Goal: Information Seeking & Learning: Learn about a topic

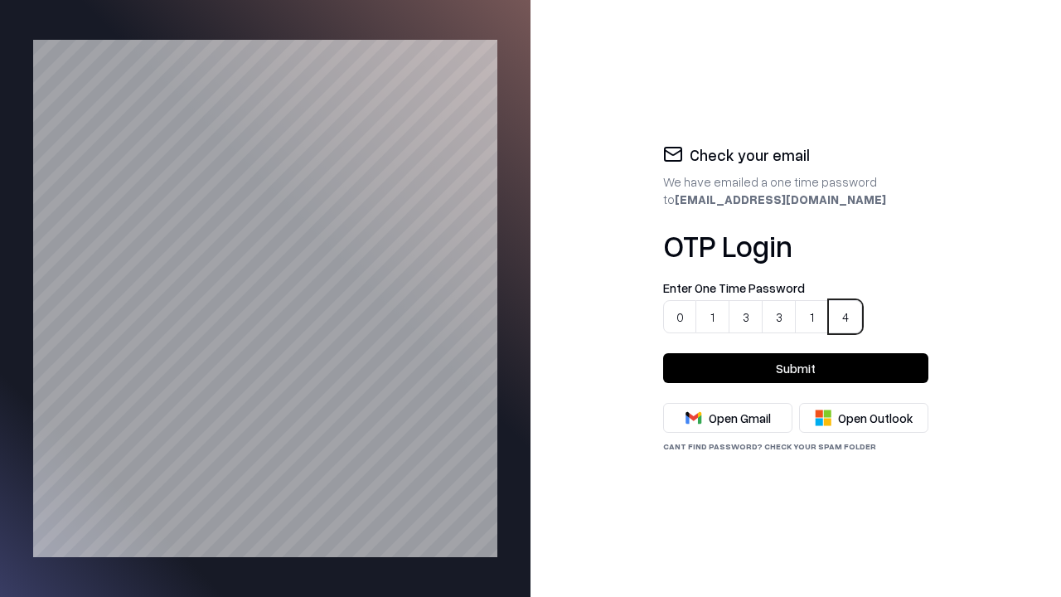
type input "******"
click at [796, 368] on button "Submit" at bounding box center [795, 368] width 265 height 30
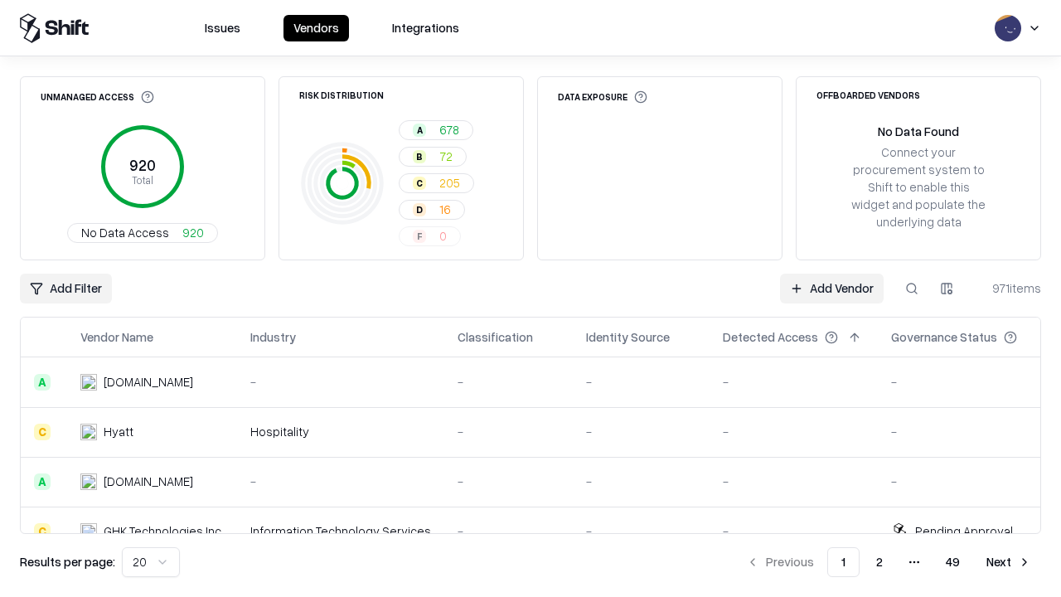
click at [148, 562] on html "Issues Vendors Integrations Unmanaged Access 920 Total No Data Access 920 Risk …" at bounding box center [530, 298] width 1061 height 597
click at [1009, 562] on button "Next" at bounding box center [1008, 562] width 65 height 30
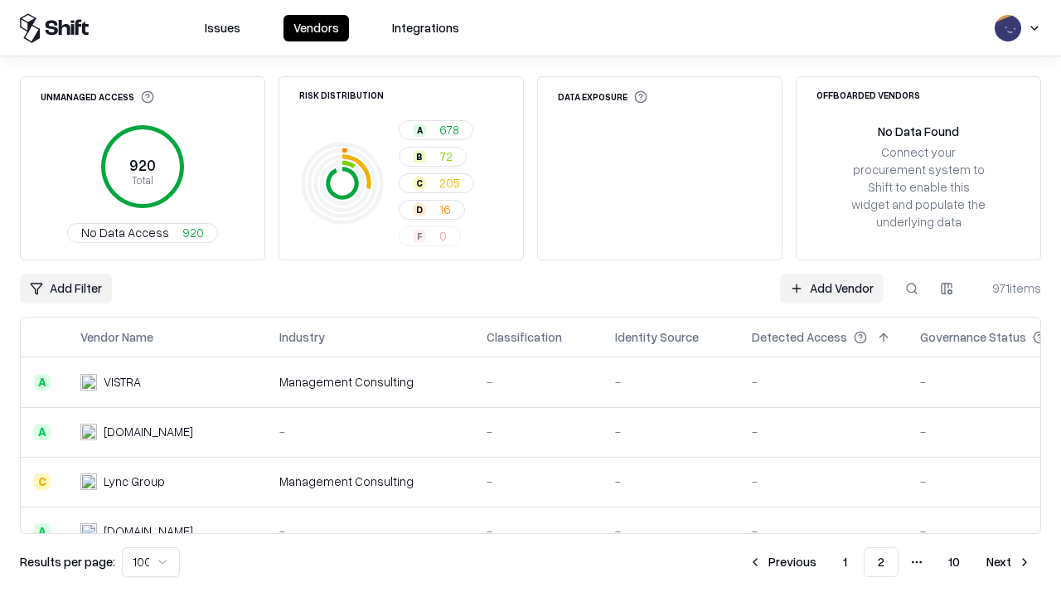
click at [1009, 562] on button "Next" at bounding box center [1008, 562] width 65 height 30
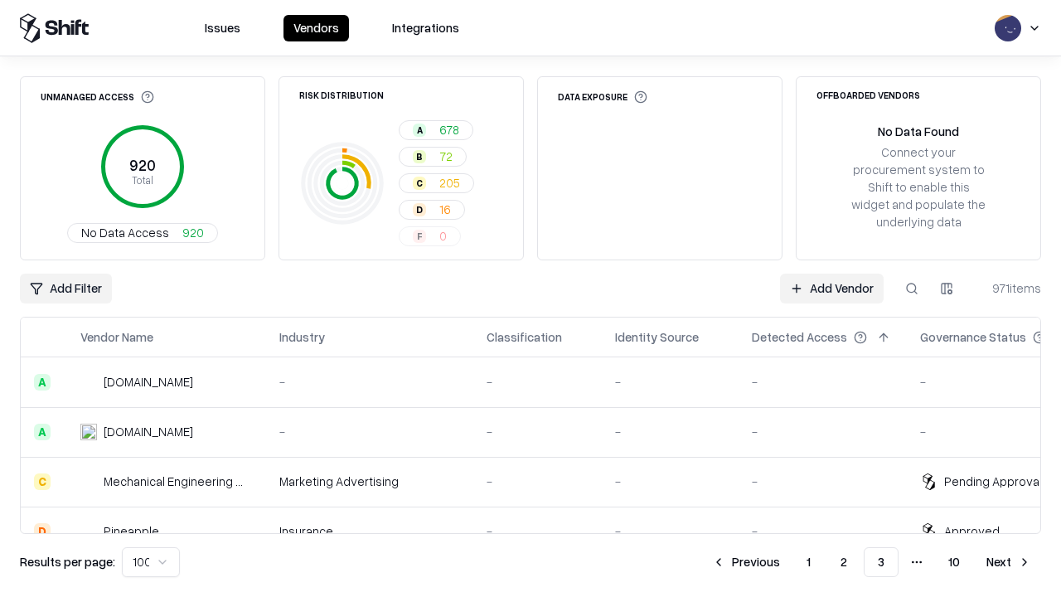
click at [1009, 562] on button "Next" at bounding box center [1008, 562] width 65 height 30
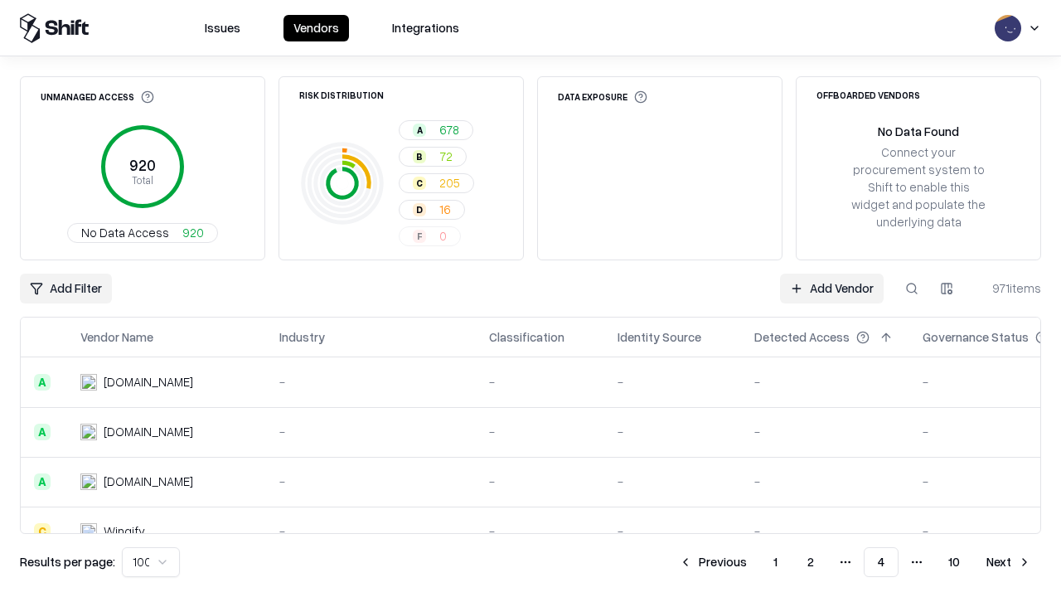
click at [1009, 562] on button "Next" at bounding box center [1008, 562] width 65 height 30
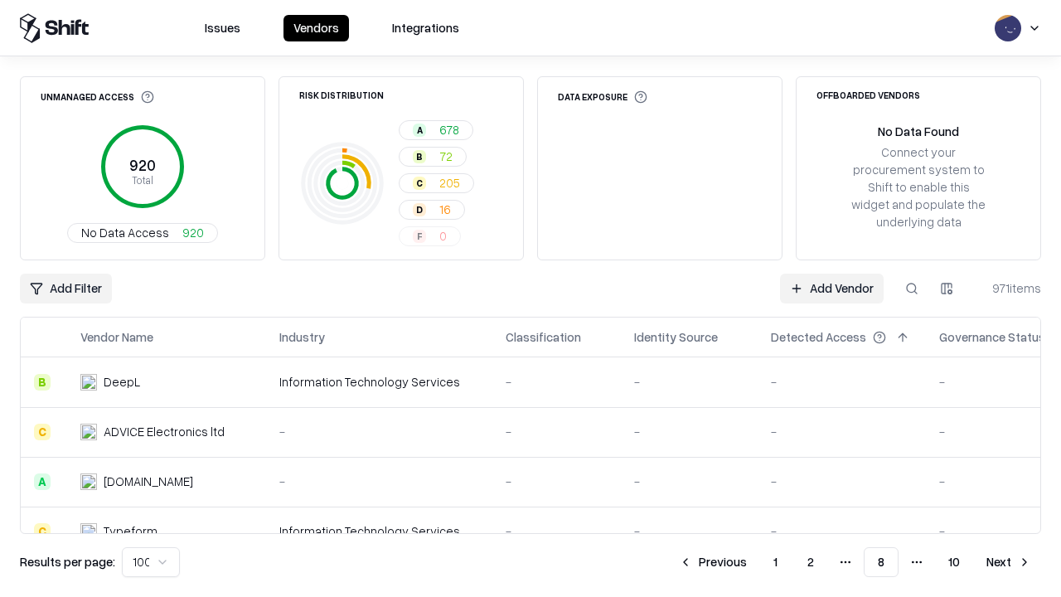
click at [1009, 562] on button "Next" at bounding box center [1008, 562] width 65 height 30
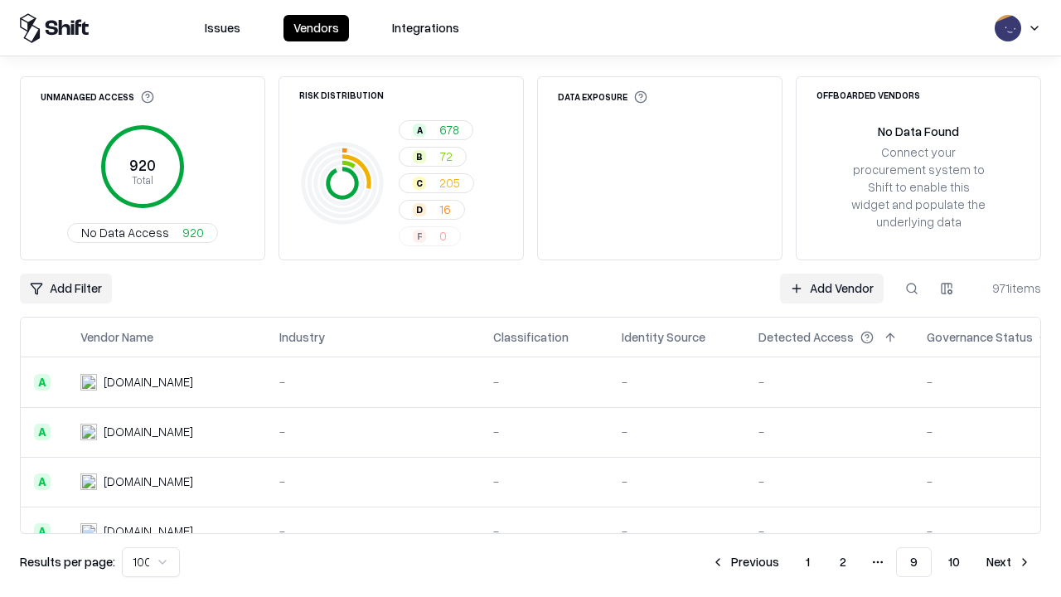
click at [1009, 562] on button "Next" at bounding box center [1008, 562] width 65 height 30
click at [783, 562] on button "Previous" at bounding box center [783, 562] width 88 height 30
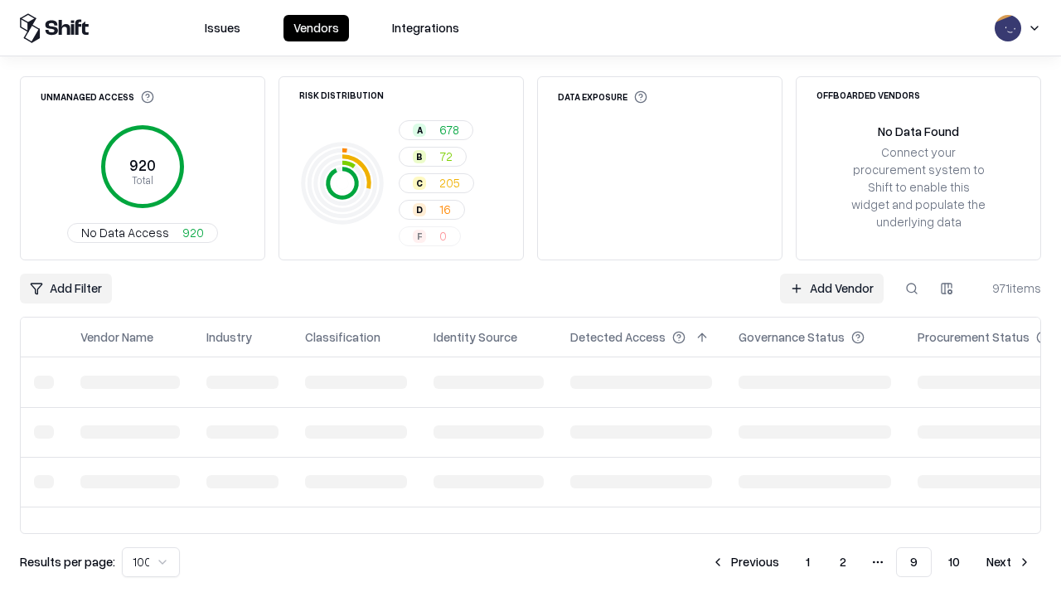
click at [747, 562] on button "Previous" at bounding box center [745, 562] width 88 height 30
click at [714, 562] on button "Previous" at bounding box center [745, 562] width 88 height 30
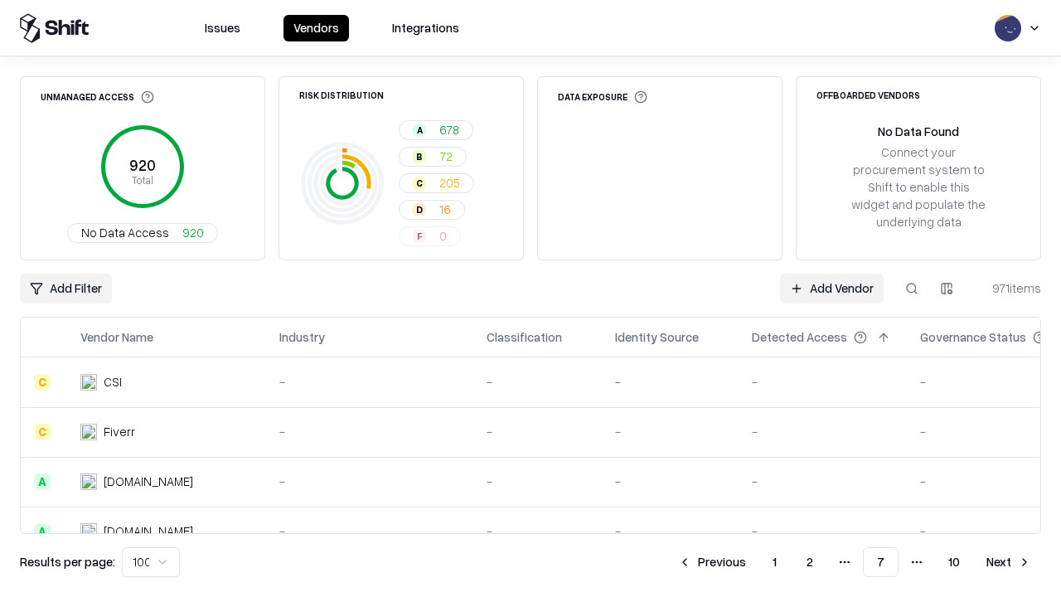
click at [714, 562] on button "Previous" at bounding box center [712, 562] width 88 height 30
